Goal: Information Seeking & Learning: Learn about a topic

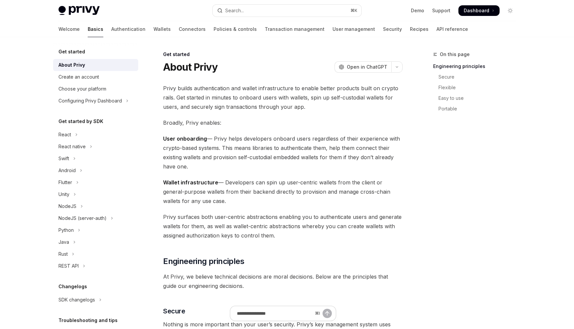
click at [88, 31] on link "Basics" at bounding box center [96, 29] width 16 height 16
click at [111, 27] on link "Authentication" at bounding box center [128, 29] width 34 height 16
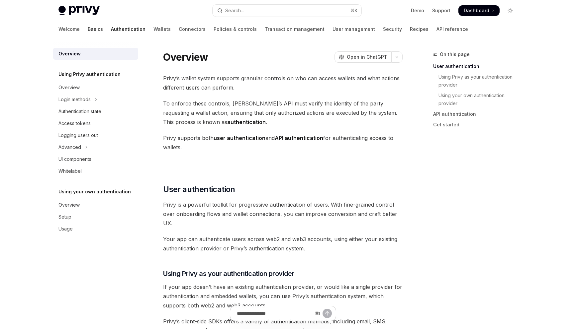
click at [88, 29] on link "Basics" at bounding box center [95, 29] width 15 height 16
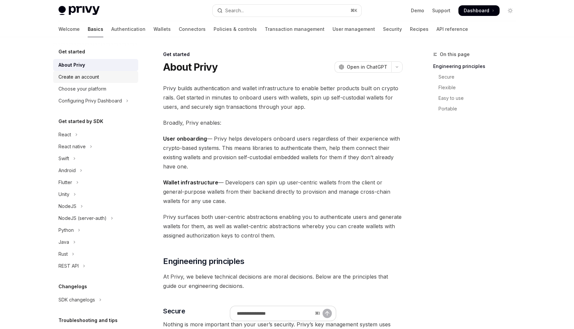
click at [68, 77] on div "Create an account" at bounding box center [78, 77] width 41 height 8
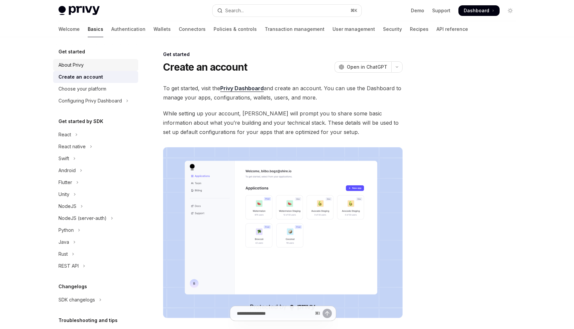
click at [71, 67] on div "About Privy" at bounding box center [70, 65] width 25 height 8
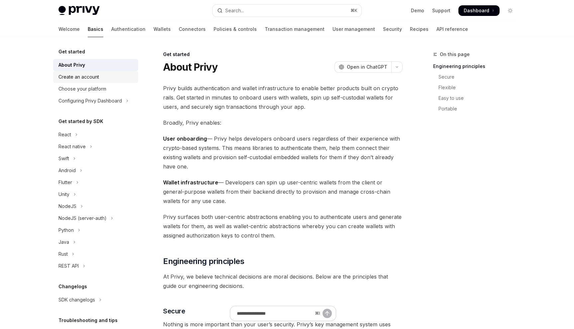
click at [69, 79] on div "Create an account" at bounding box center [78, 77] width 41 height 8
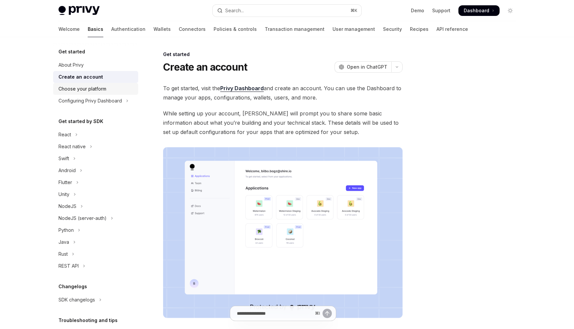
click at [66, 90] on div "Choose your platform" at bounding box center [82, 89] width 48 height 8
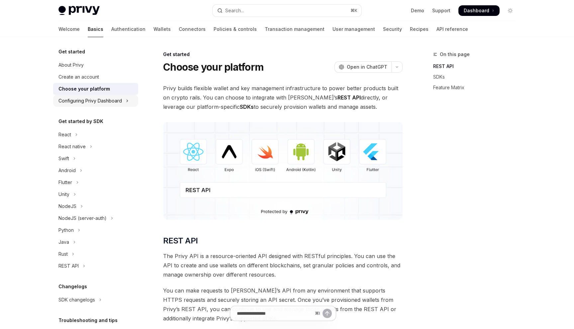
click at [72, 102] on div "Configuring Privy Dashboard" at bounding box center [89, 101] width 63 height 8
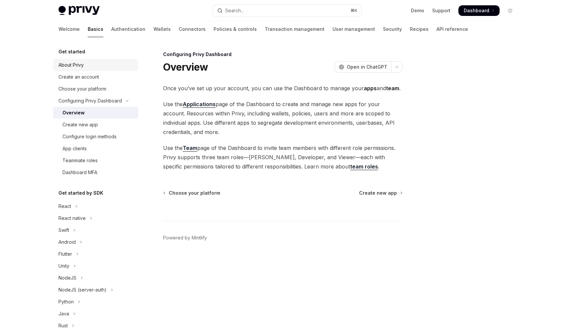
click at [71, 66] on div "About Privy" at bounding box center [70, 65] width 25 height 8
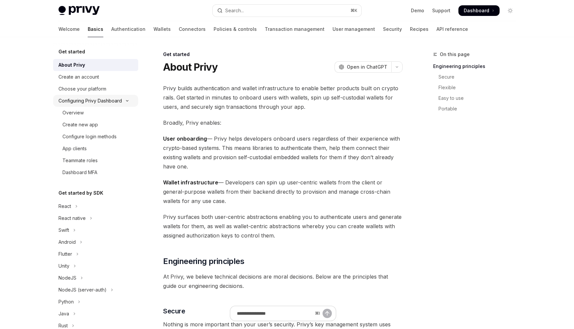
click at [128, 100] on icon "Toggle Configuring Privy Dashboard section" at bounding box center [127, 101] width 8 height 3
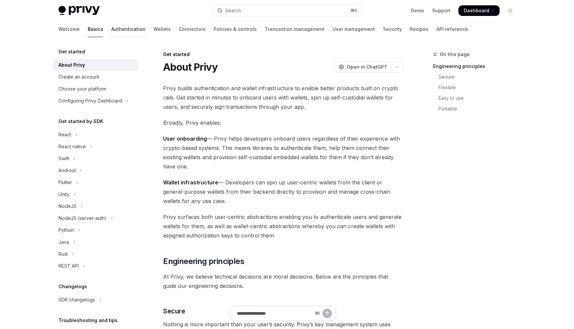
click at [111, 31] on link "Authentication" at bounding box center [128, 29] width 34 height 16
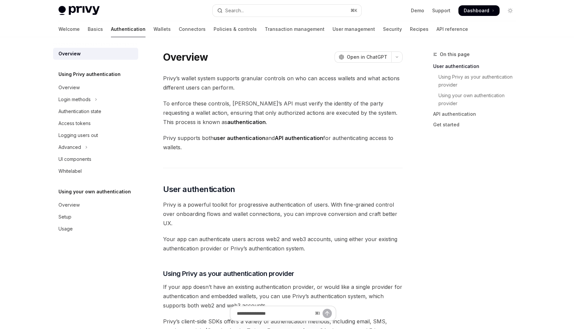
click at [68, 53] on div "Overview" at bounding box center [69, 54] width 22 height 8
click at [88, 31] on link "Basics" at bounding box center [95, 29] width 15 height 16
type textarea "*"
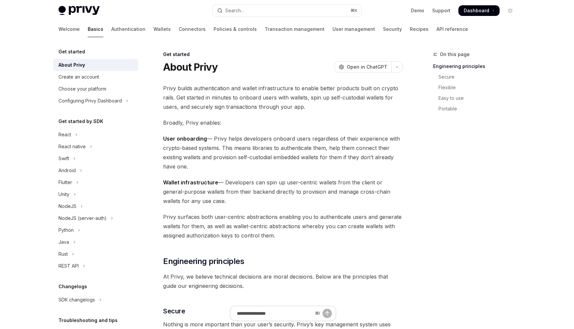
click at [190, 136] on strong "User onboarding" at bounding box center [185, 138] width 44 height 7
click at [277, 313] on input "Ask a question..." at bounding box center [274, 313] width 107 height 15
click at [264, 314] on input "Ask a question..." at bounding box center [274, 313] width 107 height 15
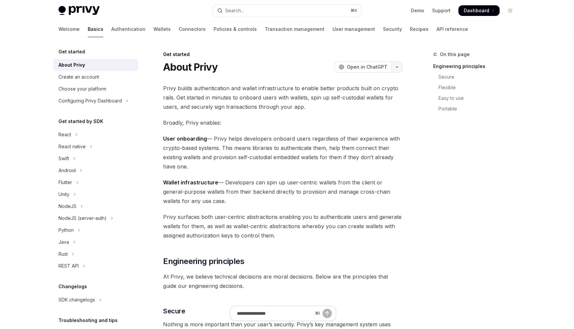
click at [399, 67] on icon "button" at bounding box center [397, 67] width 8 height 3
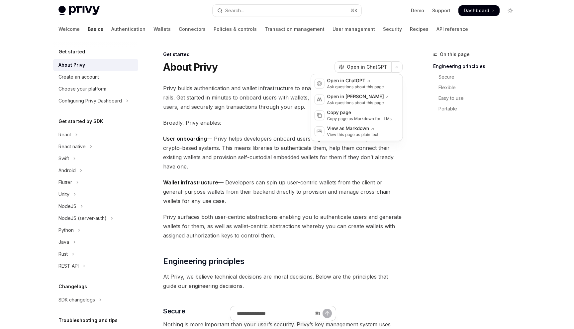
click at [253, 125] on span "Broadly, Privy enables:" at bounding box center [282, 122] width 239 height 9
